Goal: Task Accomplishment & Management: Manage account settings

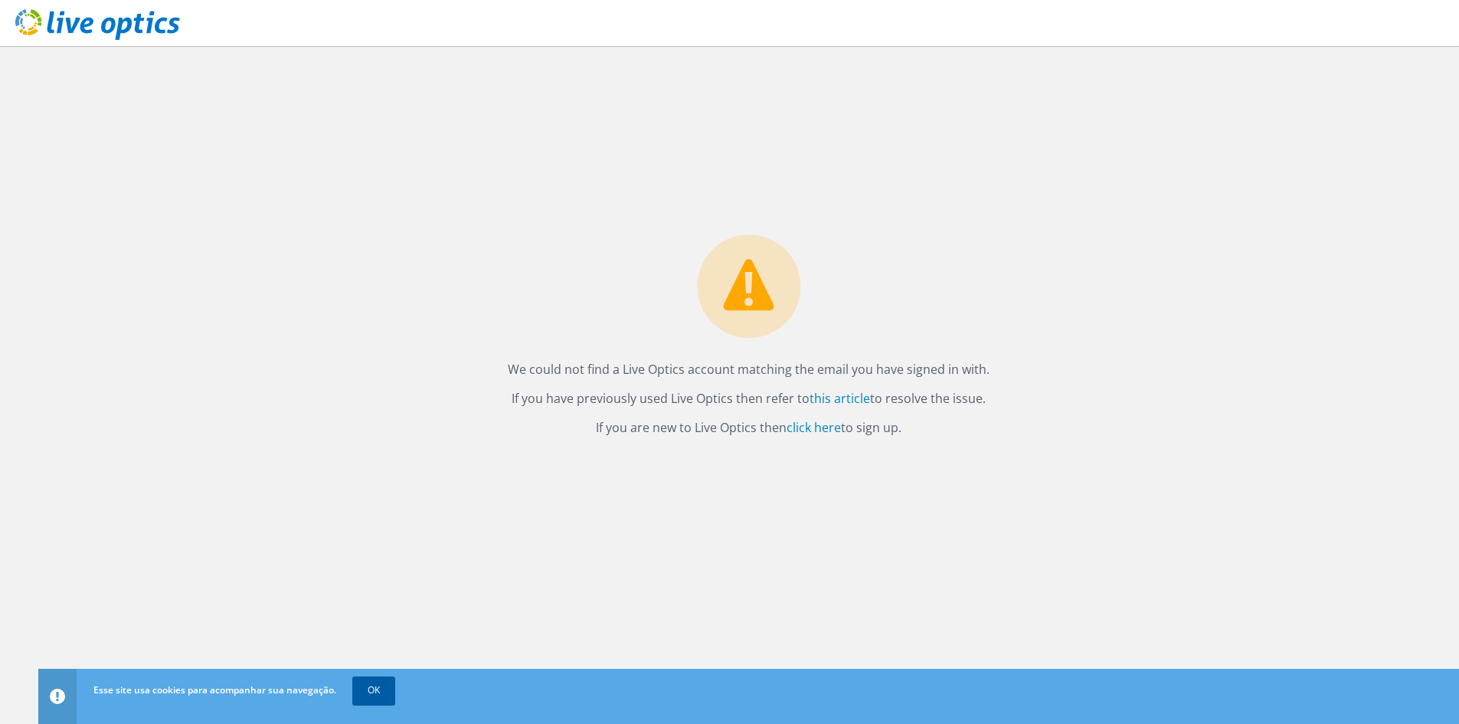
click at [375, 685] on link "OK" at bounding box center [373, 690] width 43 height 28
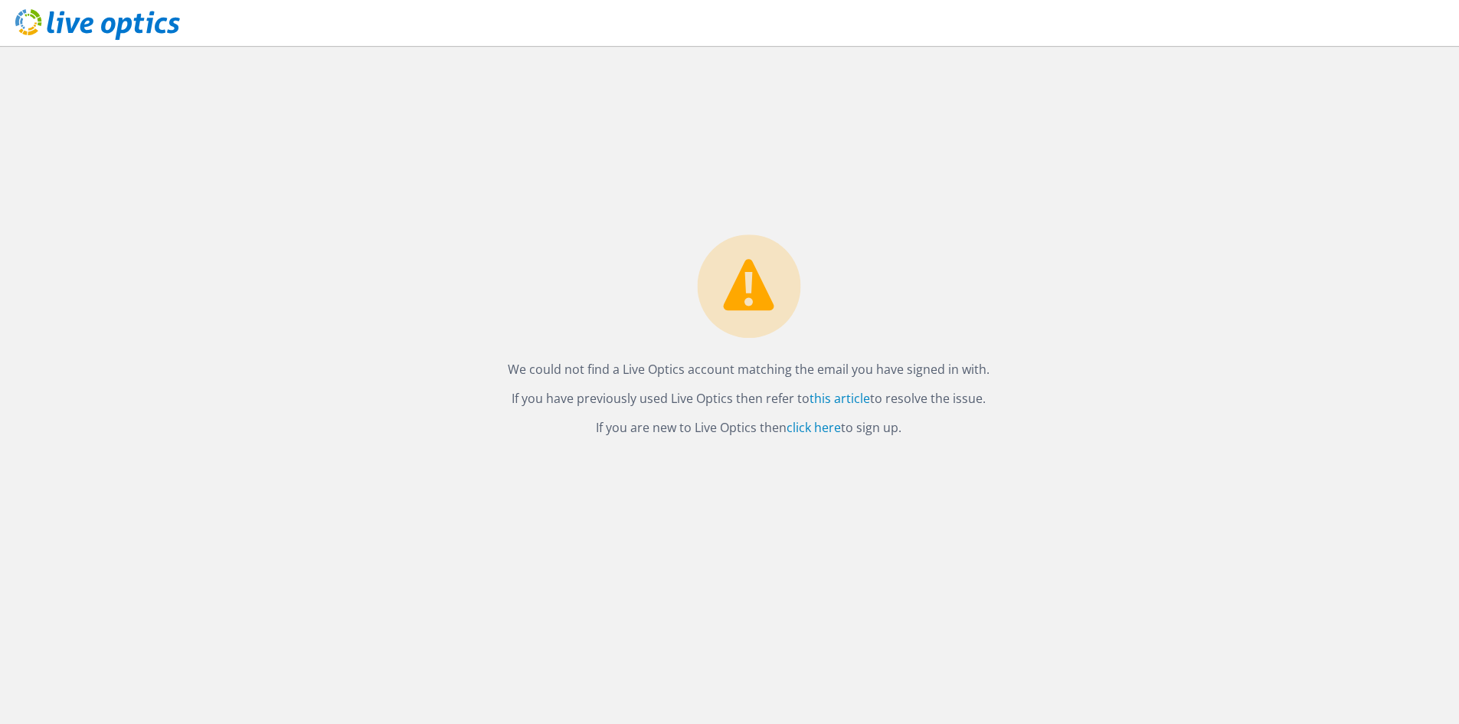
drag, startPoint x: 781, startPoint y: 368, endPoint x: 970, endPoint y: 368, distance: 189.2
click at [966, 368] on p "We could not find a Live Optics account matching the email you have signed in w…" at bounding box center [749, 368] width 482 height 21
drag, startPoint x: 1033, startPoint y: 452, endPoint x: 921, endPoint y: 476, distance: 115.2
click at [1031, 457] on div "We could not find a Live Optics account matching the email you have signed in w…" at bounding box center [748, 385] width 1421 height 678
click at [805, 427] on link "click here" at bounding box center [813, 427] width 54 height 17
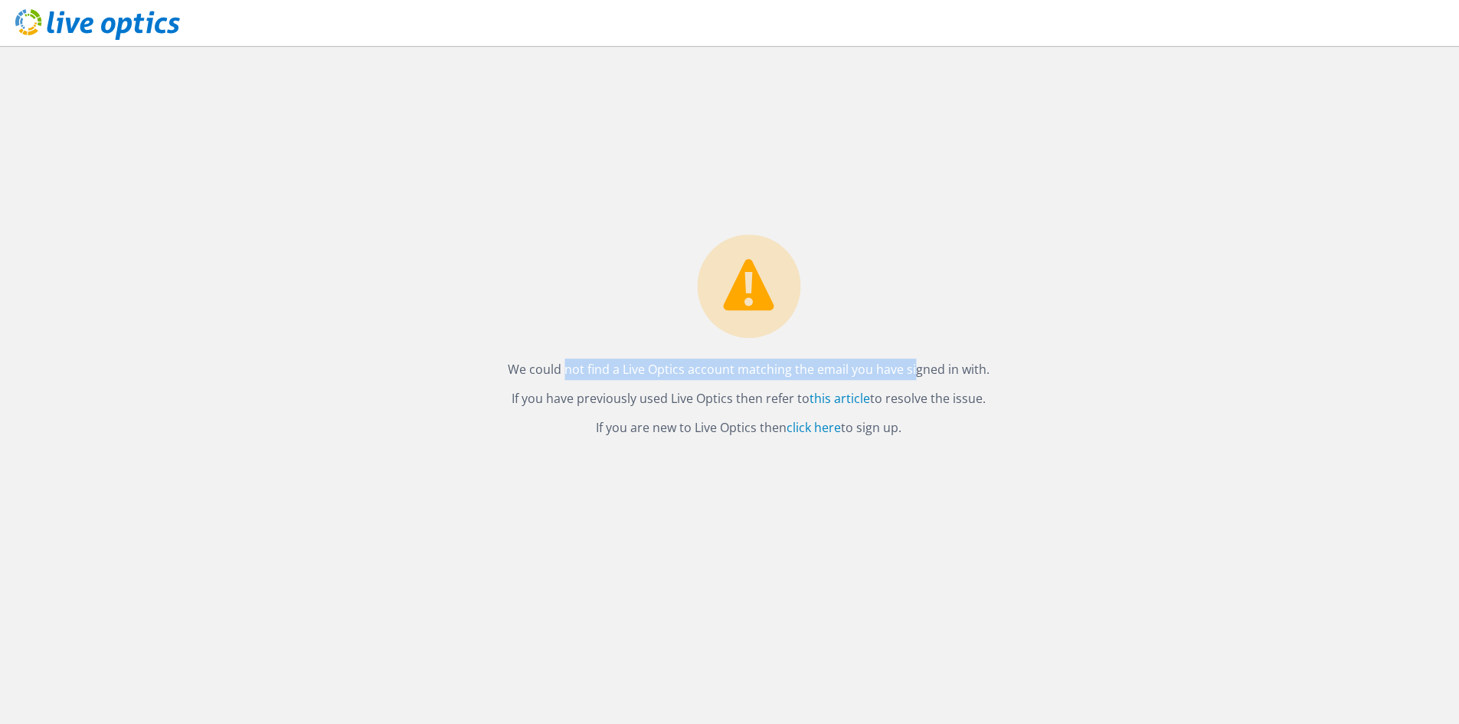
drag, startPoint x: 861, startPoint y: 366, endPoint x: 1005, endPoint y: 361, distance: 144.0
click at [1005, 361] on div "We could not find a Live Optics account matching the email you have signed in w…" at bounding box center [748, 385] width 1421 height 678
click at [690, 411] on div "We could not find a Live Optics account matching the email you have signed in w…" at bounding box center [748, 339] width 512 height 211
click at [1042, 417] on div "We could not find a Live Optics account matching the email you have signed in w…" at bounding box center [748, 385] width 1421 height 678
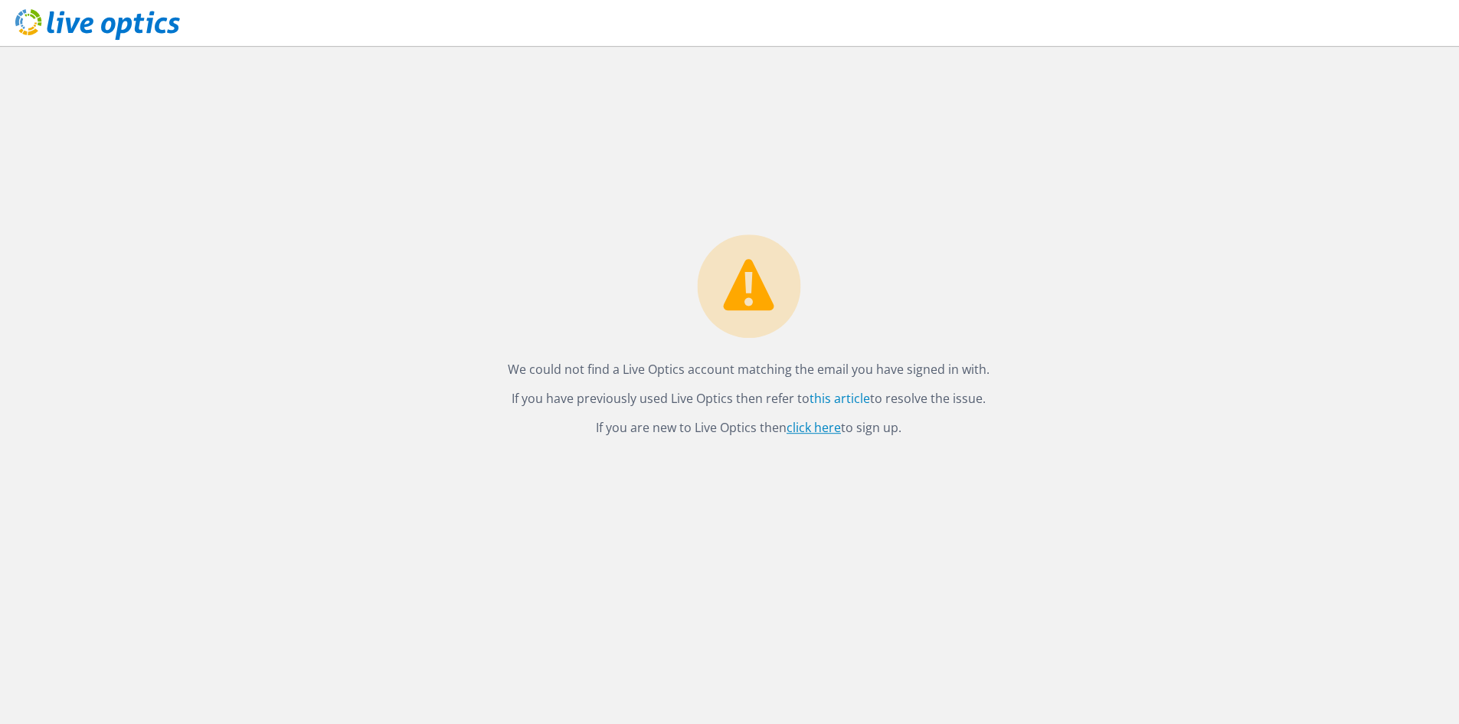
click at [829, 436] on link "click here" at bounding box center [813, 427] width 54 height 17
